Goal: Navigation & Orientation: Go to known website

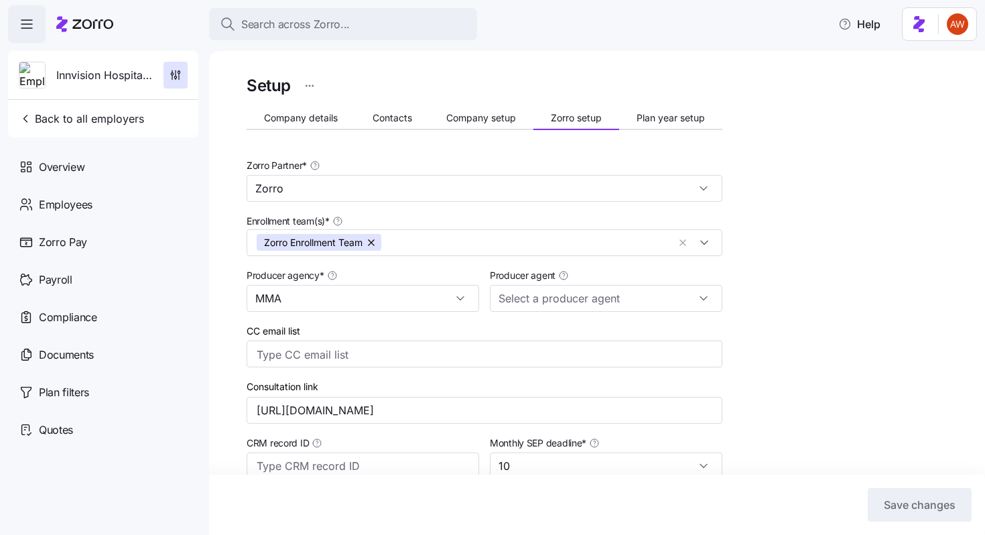
click at [130, 125] on span "Back to all employers" at bounding box center [81, 119] width 125 height 16
